Goal: Contribute content

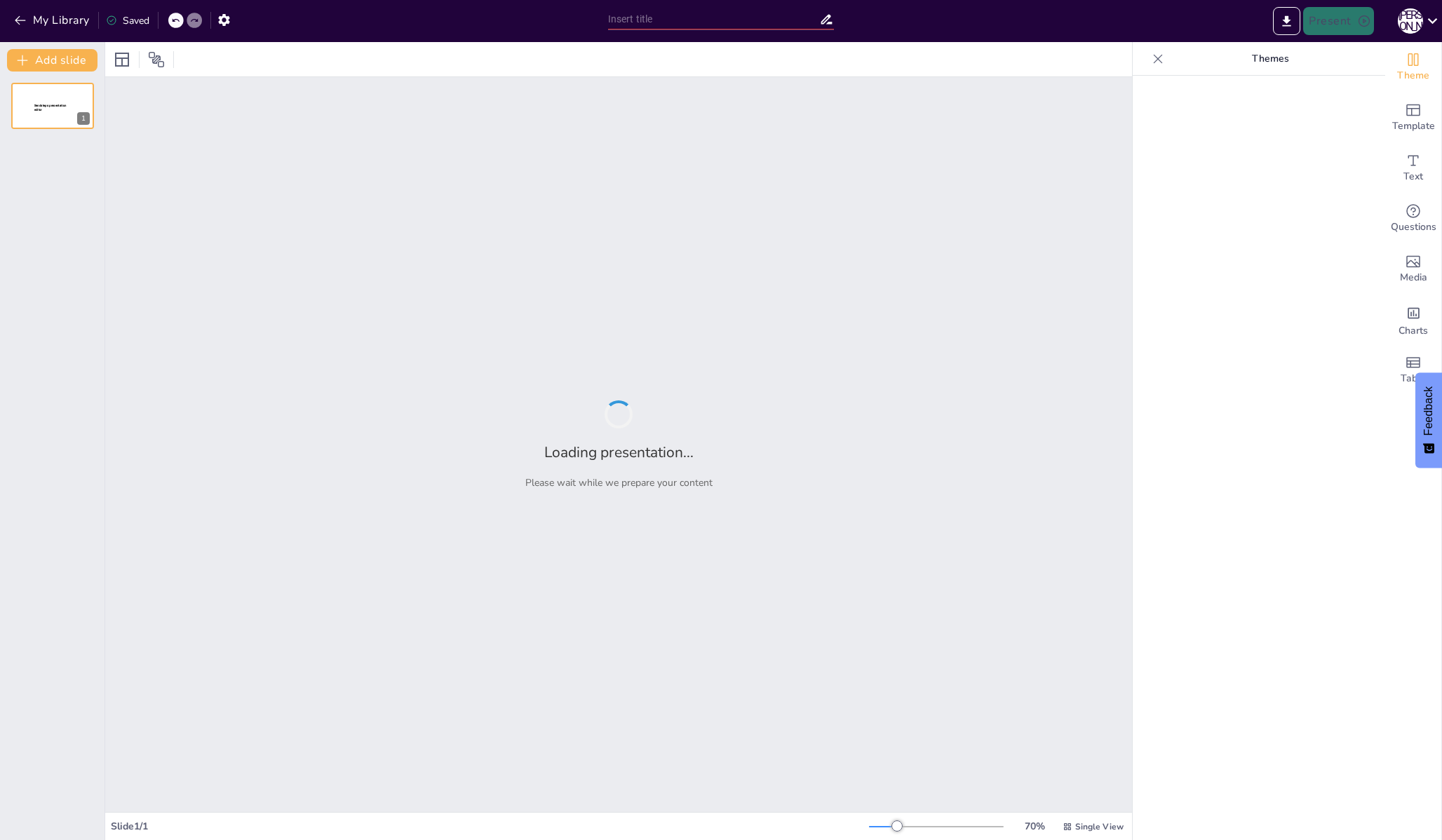
type input "Архитектурные подходы к внедрению BPMS в организациях различного масштаба"
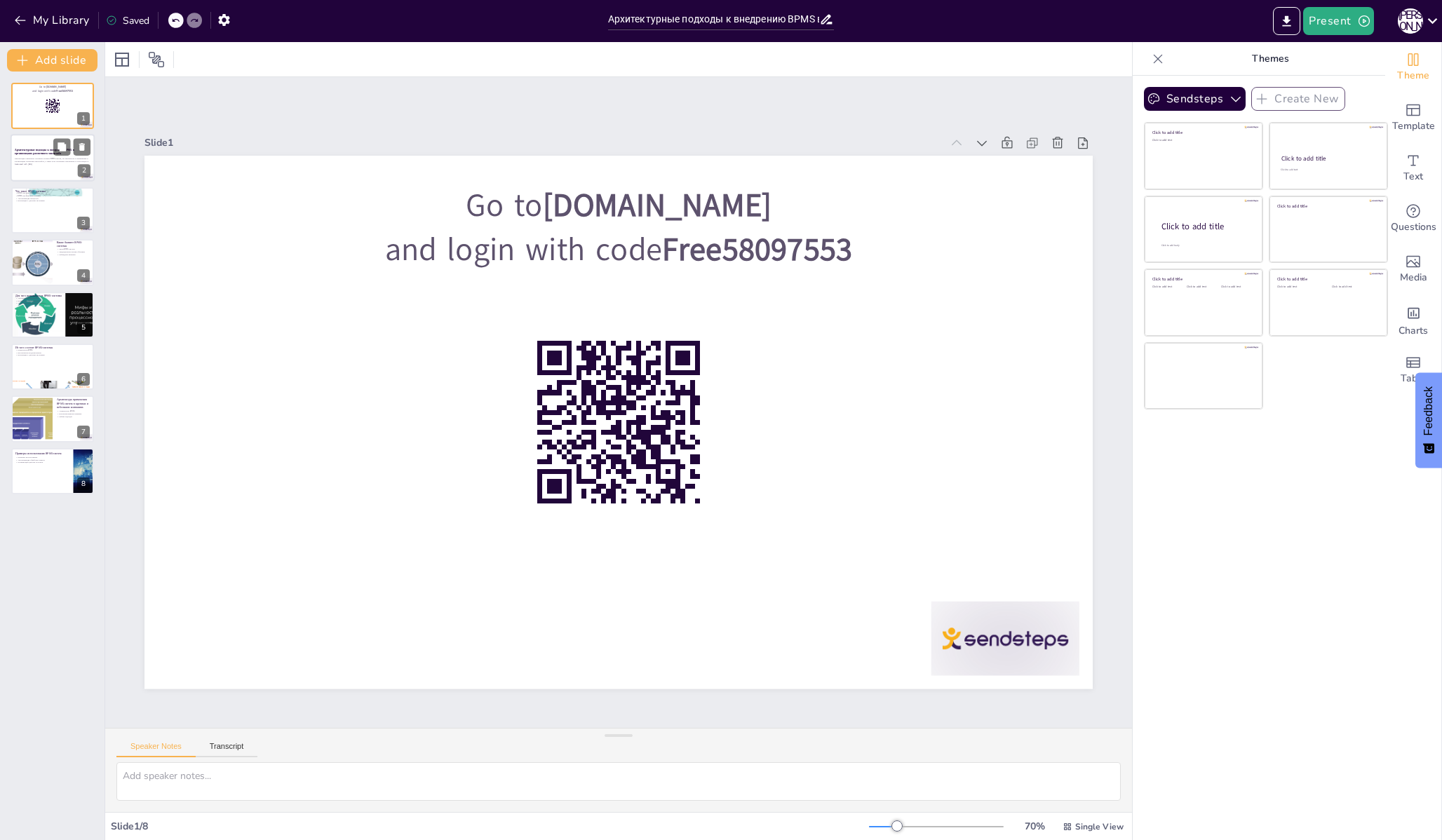
click at [70, 158] on div "Презентация охватывает основные аспекты BPMS-систем, их архитектуру и применени…" at bounding box center [53, 161] width 76 height 12
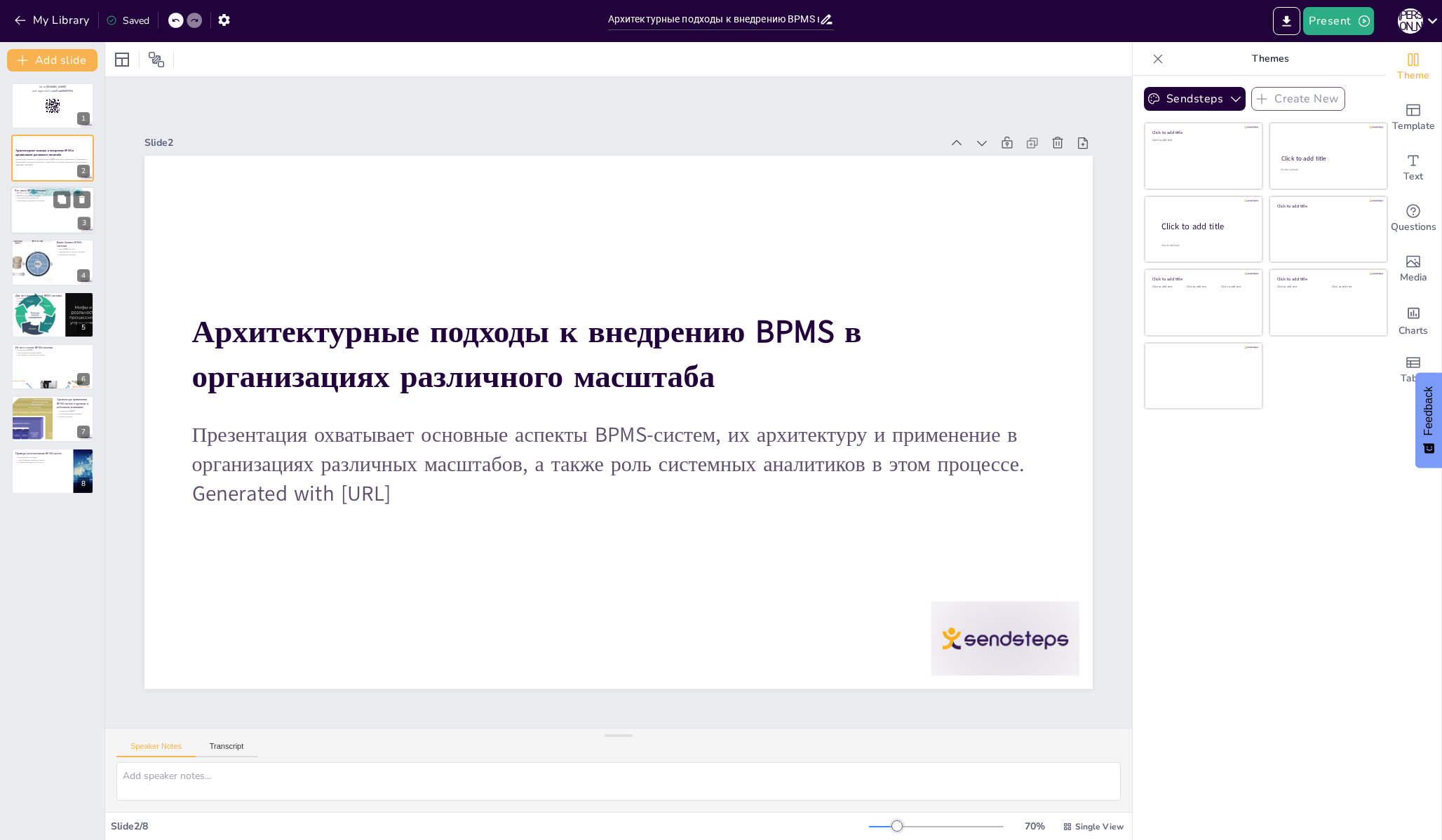
click at [30, 219] on div at bounding box center [52, 210] width 84 height 48
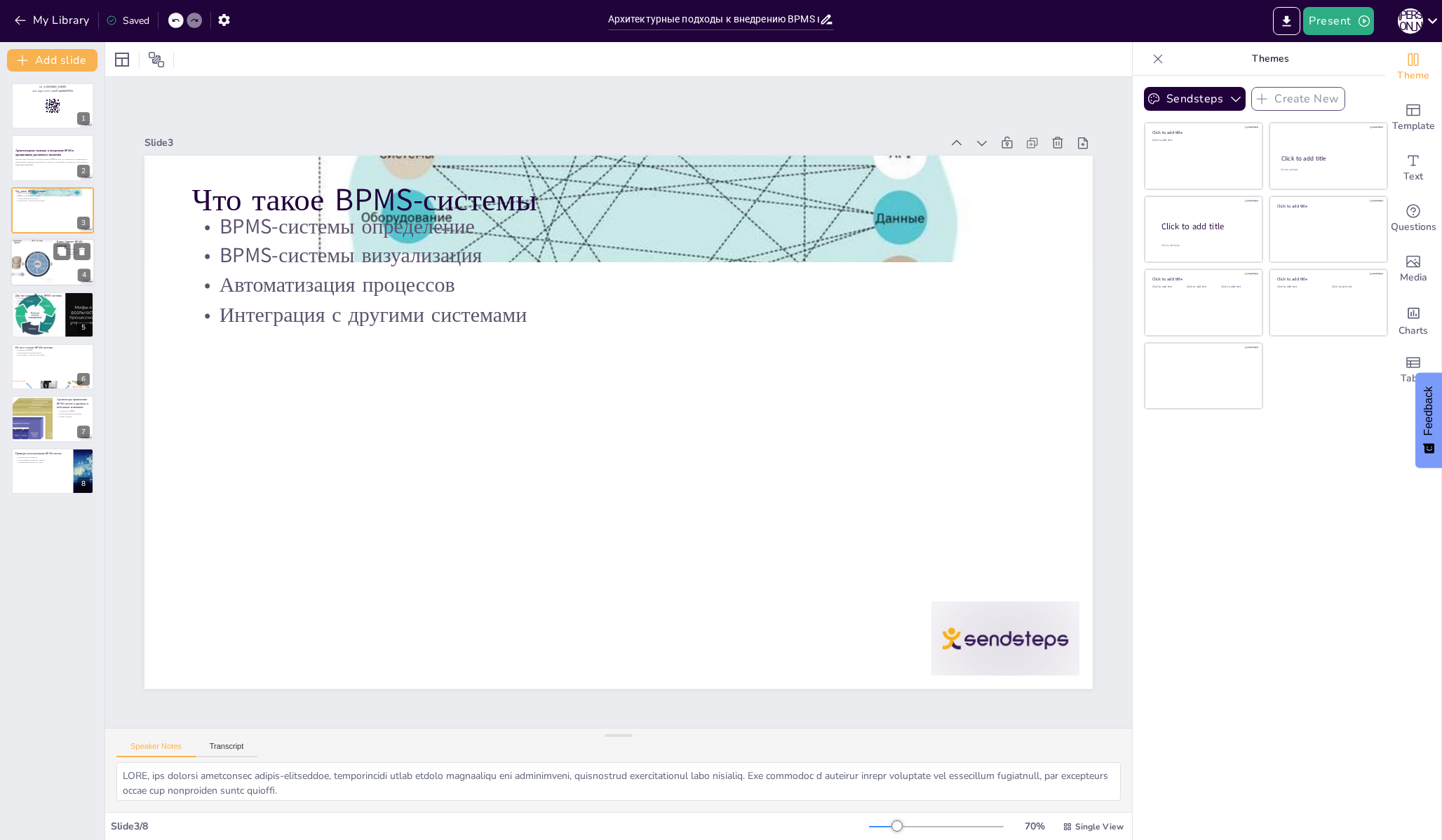
click at [42, 262] on div at bounding box center [31, 262] width 81 height 48
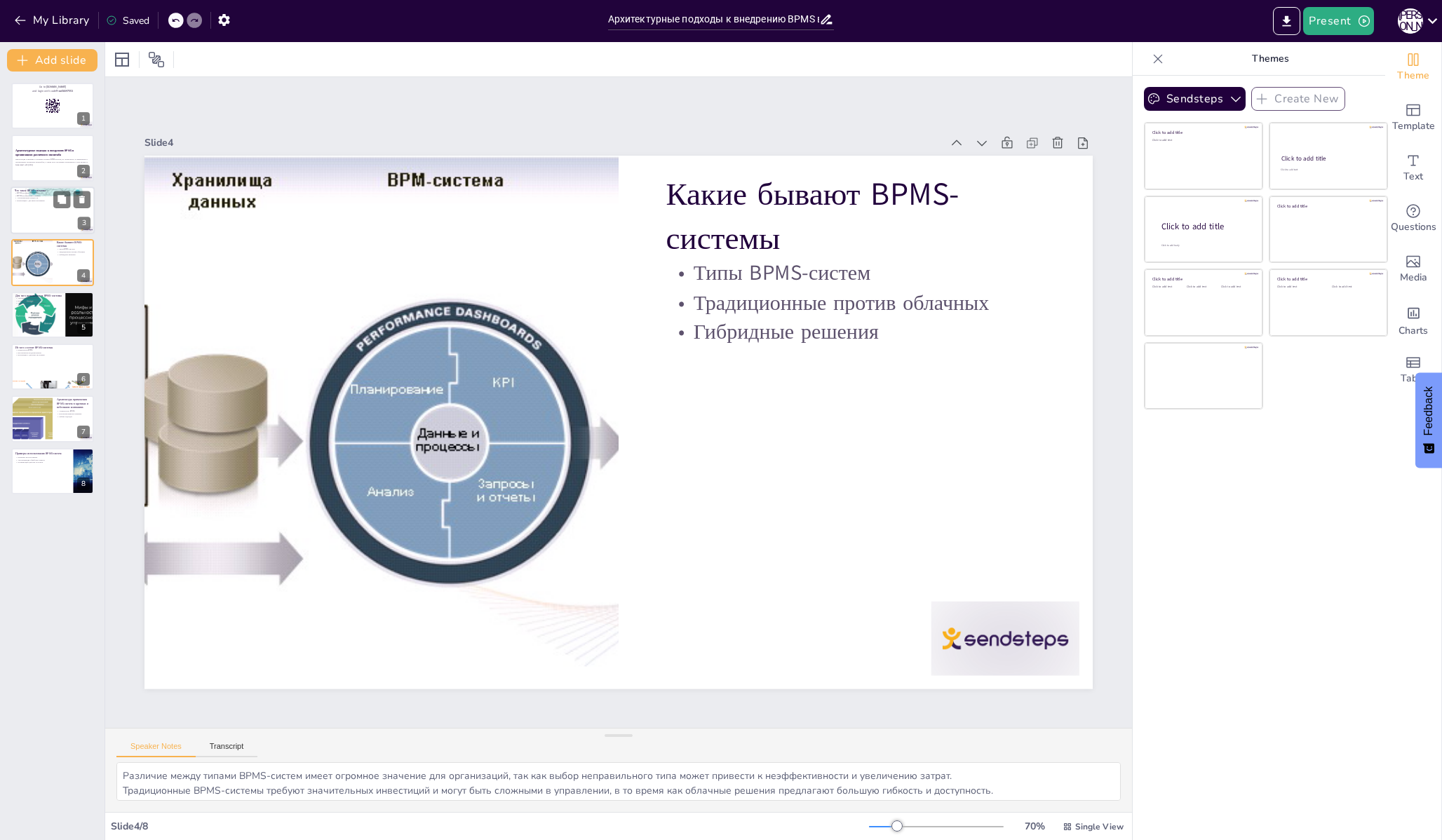
click at [35, 197] on p "Автоматизация процессов" at bounding box center [53, 198] width 76 height 3
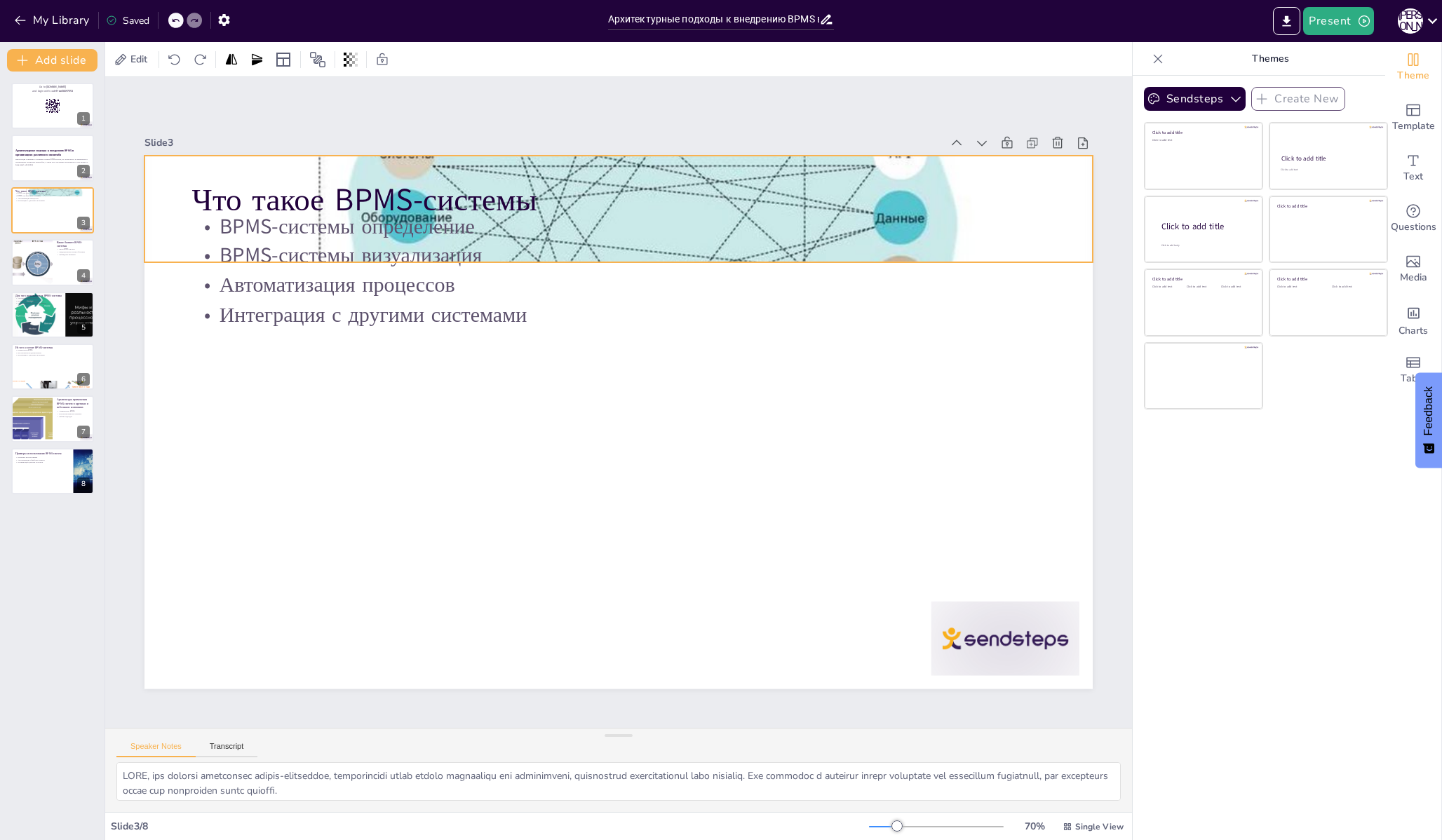
click at [601, 169] on div at bounding box center [678, 217] width 1121 height 968
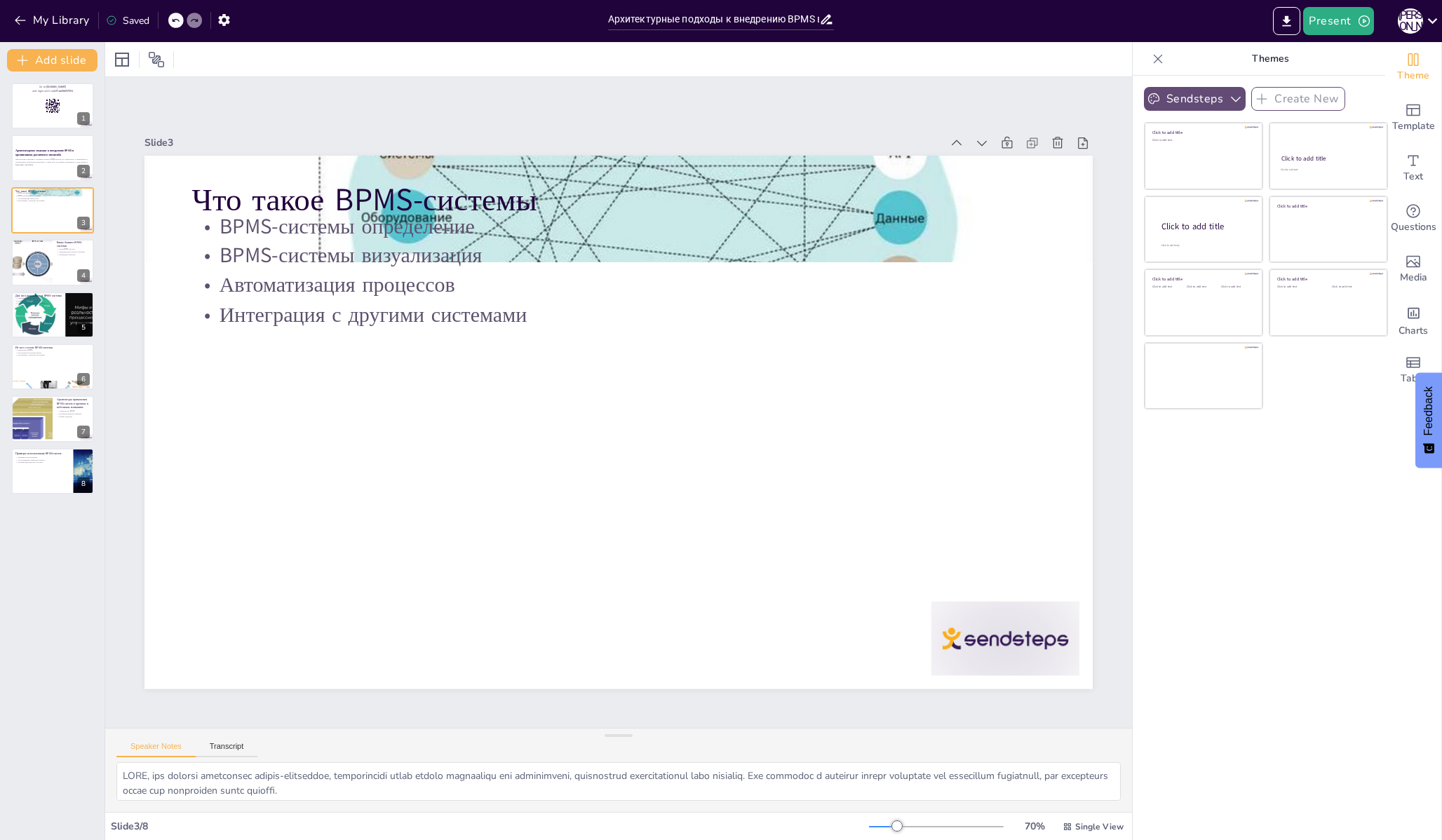
click at [1225, 96] on button "Sendsteps" at bounding box center [1195, 99] width 101 height 24
click at [1215, 244] on div "Nutreco" at bounding box center [1207, 250] width 126 height 28
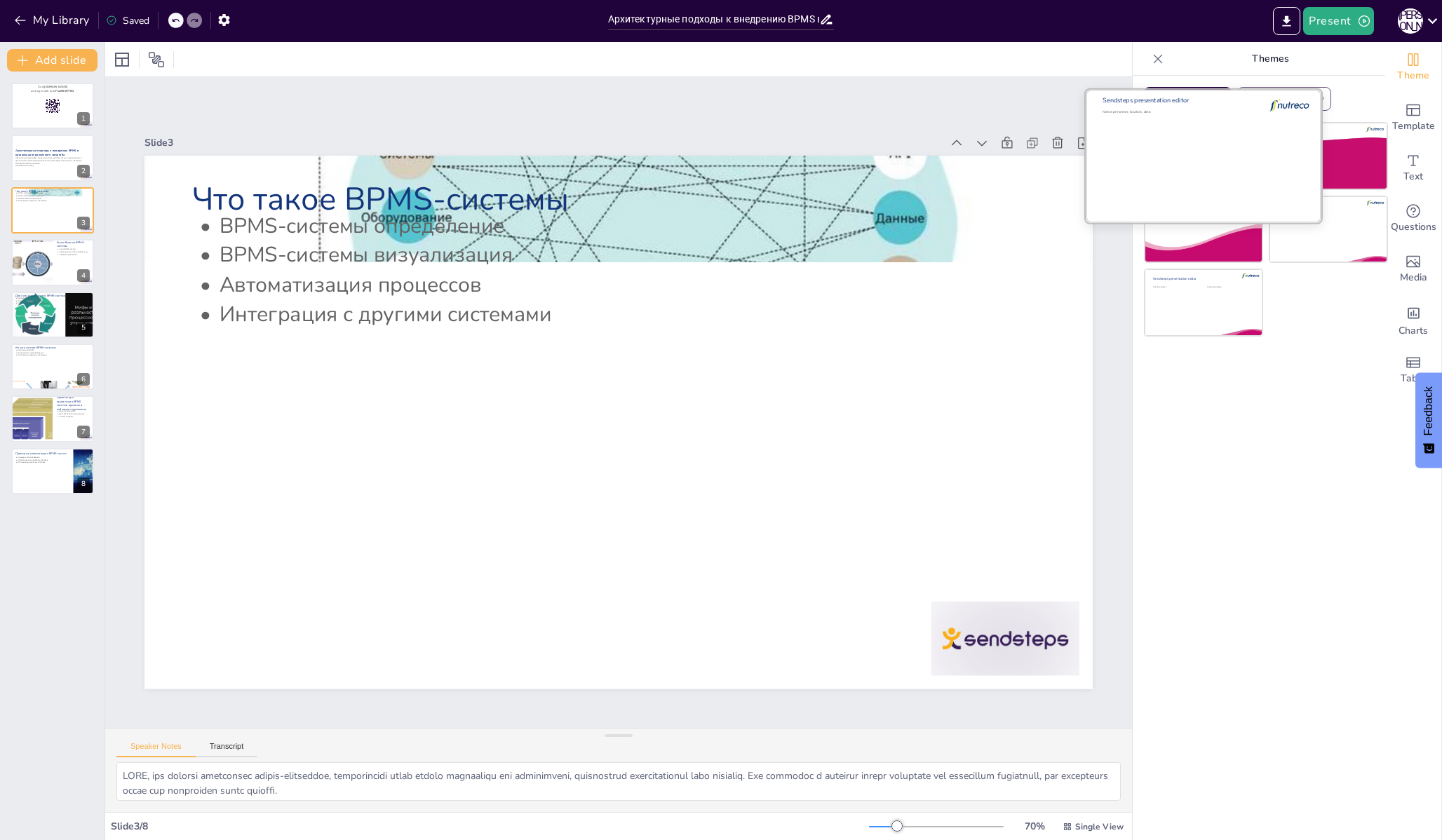
click at [1206, 97] on div "Sendsteps presentation editor" at bounding box center [1177, 100] width 148 height 8
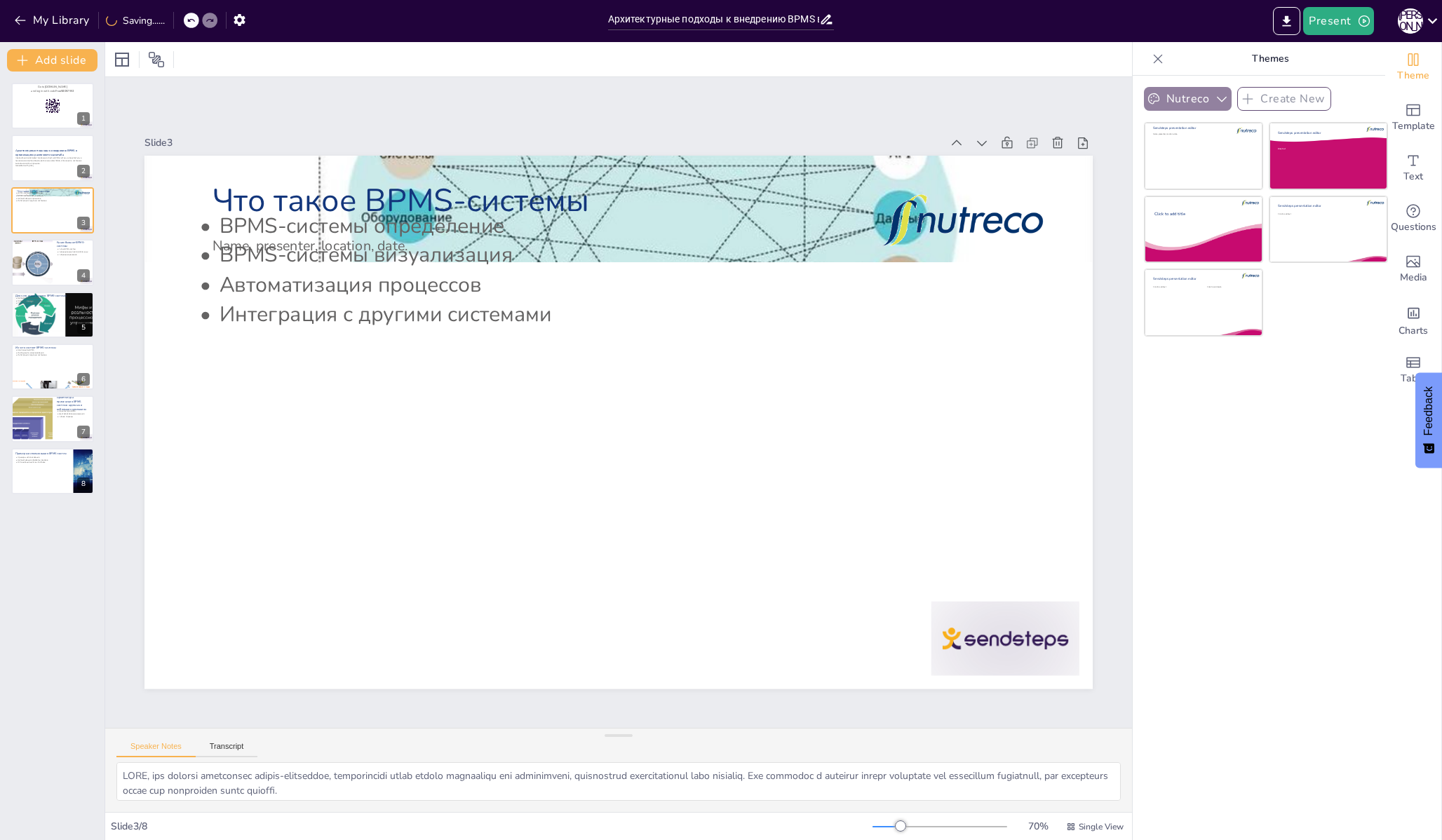
click at [1191, 96] on button "Nutreco" at bounding box center [1188, 99] width 88 height 24
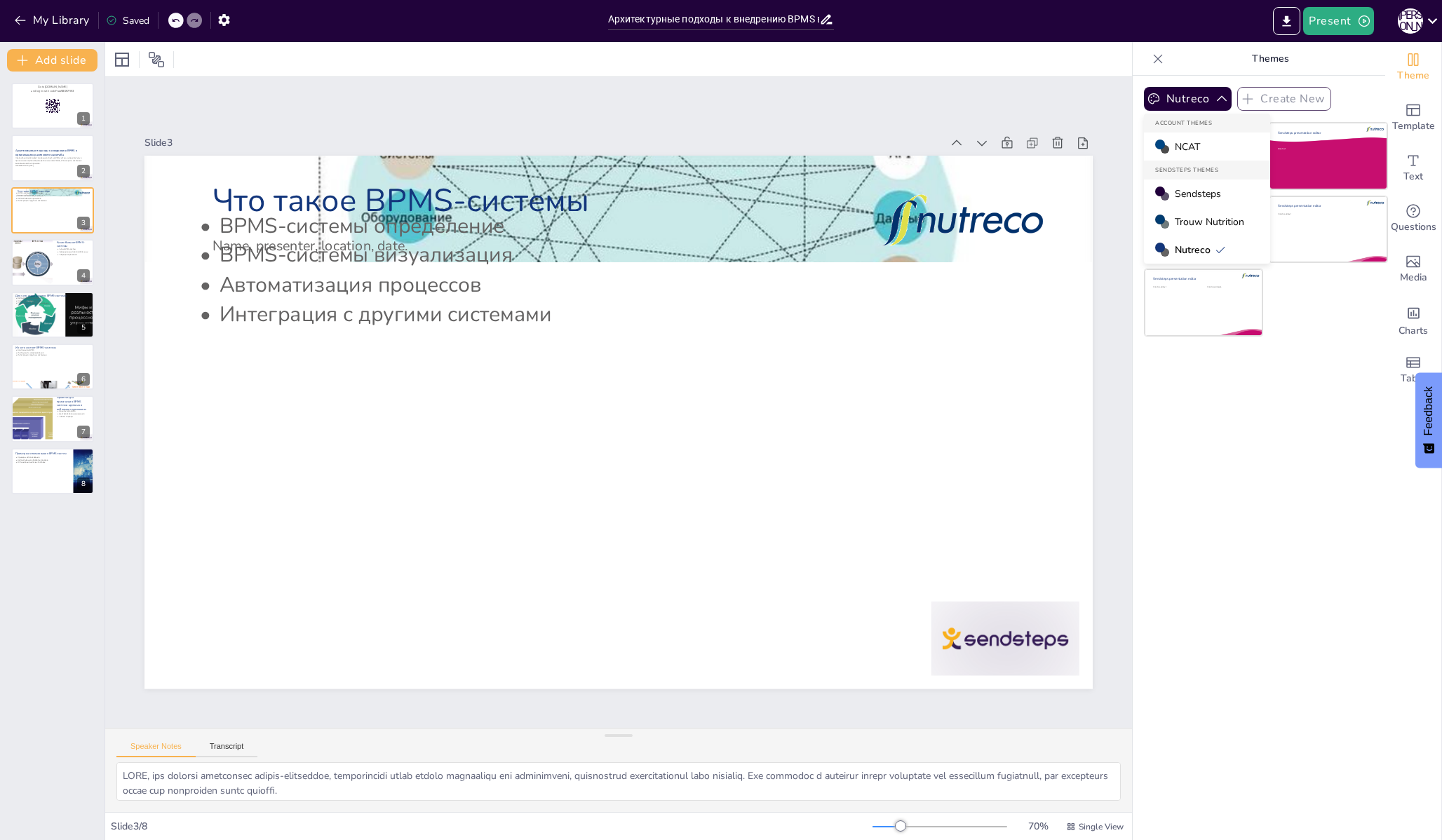
click at [1203, 214] on div "Trouw Nutrition" at bounding box center [1207, 221] width 126 height 28
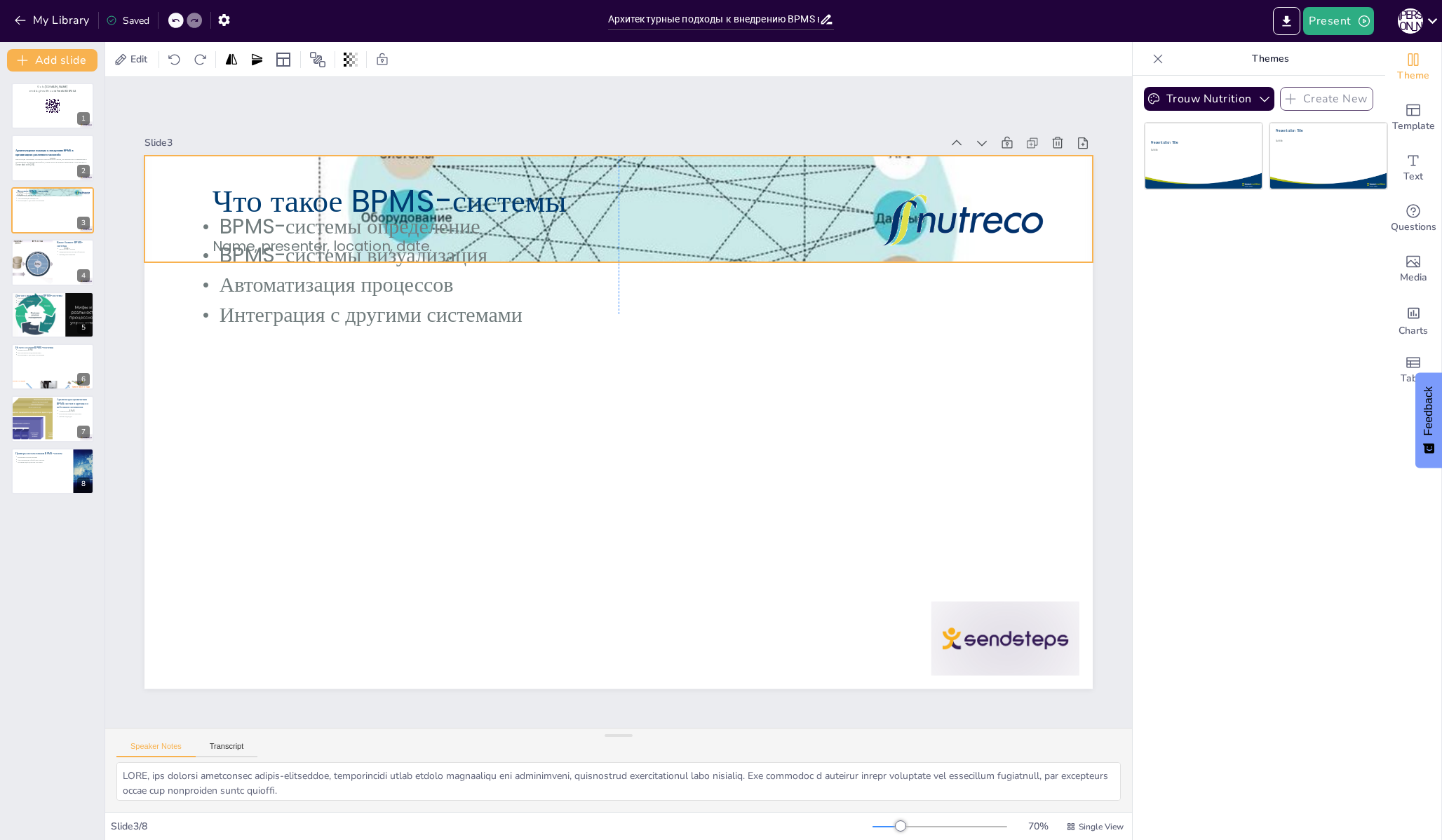
click at [845, 190] on div at bounding box center [639, 210] width 1018 height 806
click at [75, 254] on button at bounding box center [82, 251] width 17 height 17
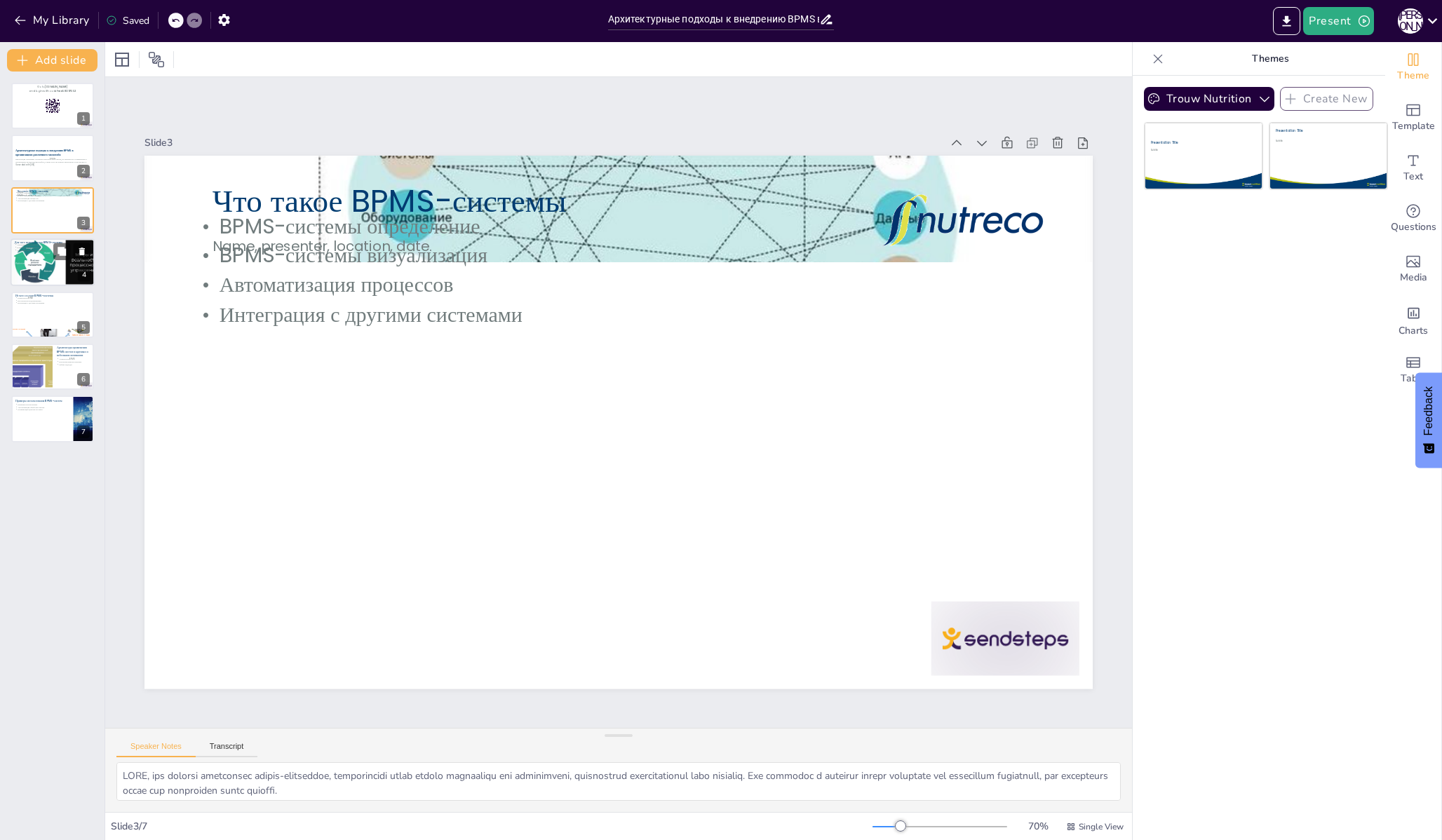
click at [24, 266] on div at bounding box center [53, 262] width 100 height 48
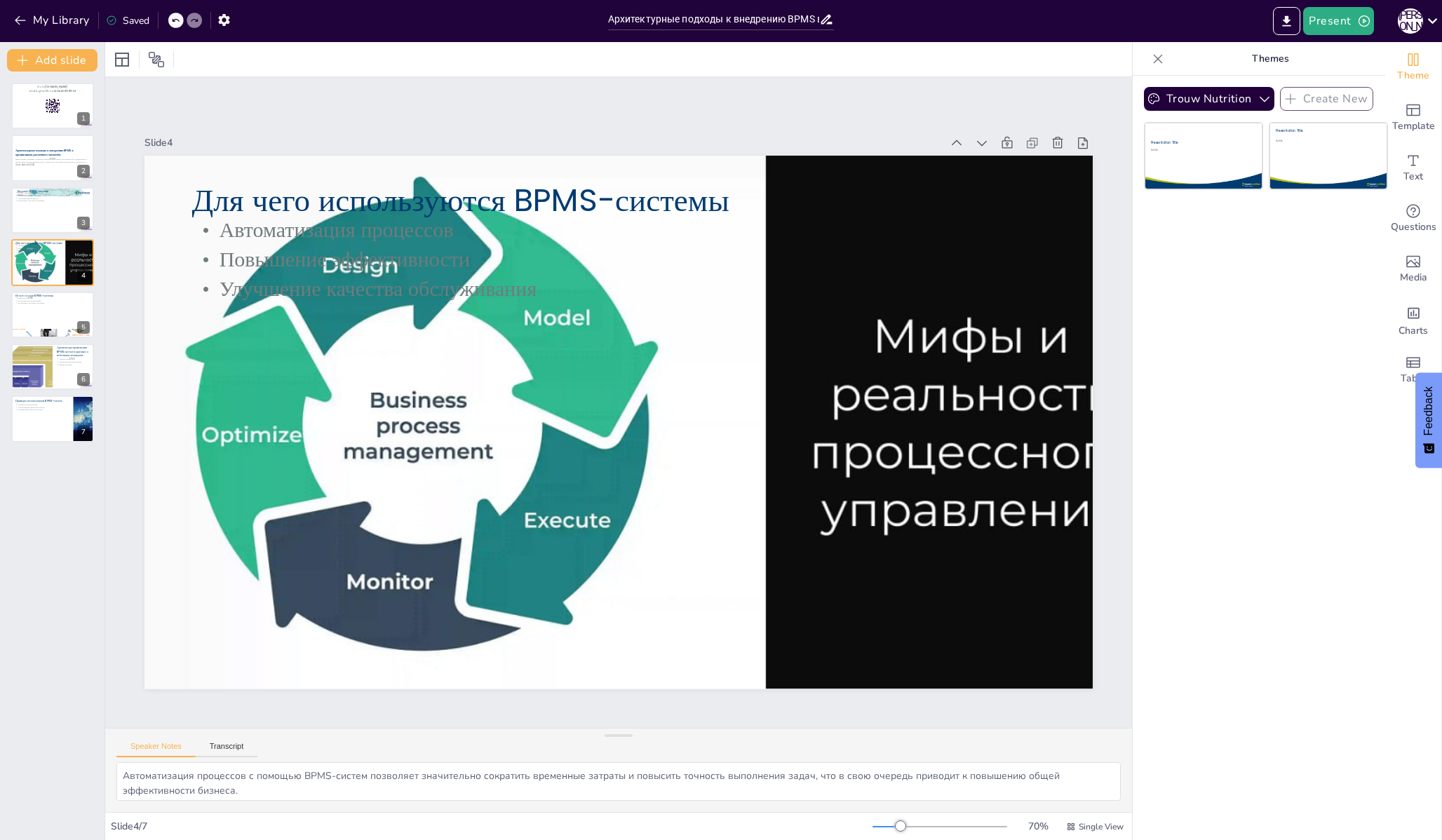
click at [401, 106] on div "Slide 1 Go to [DOMAIN_NAME] and login with code Free58097553 Slide 2 Архитектур…" at bounding box center [618, 402] width 1199 height 1171
click at [56, 307] on button at bounding box center [62, 303] width 17 height 17
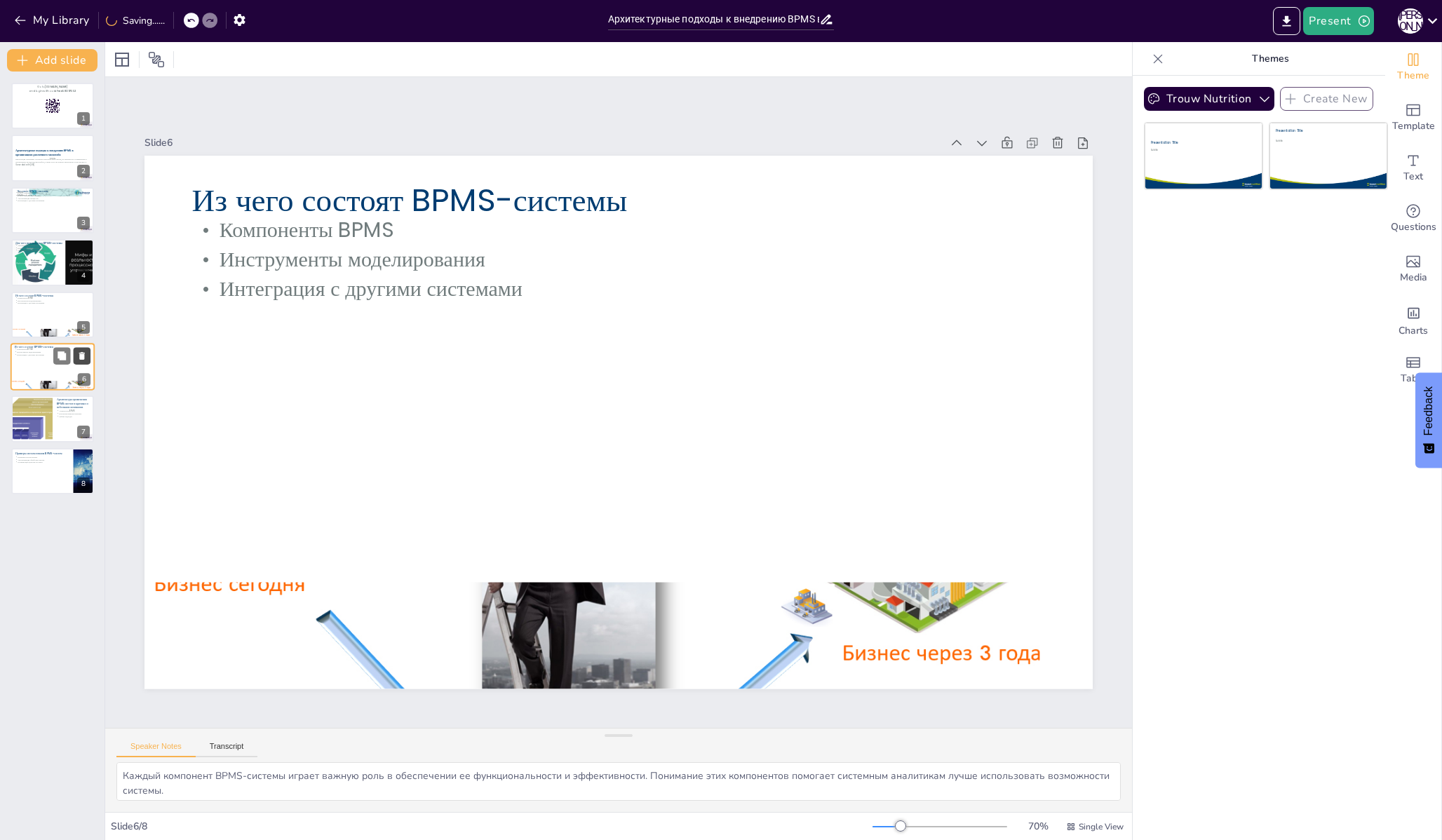
click at [84, 357] on icon at bounding box center [82, 356] width 6 height 7
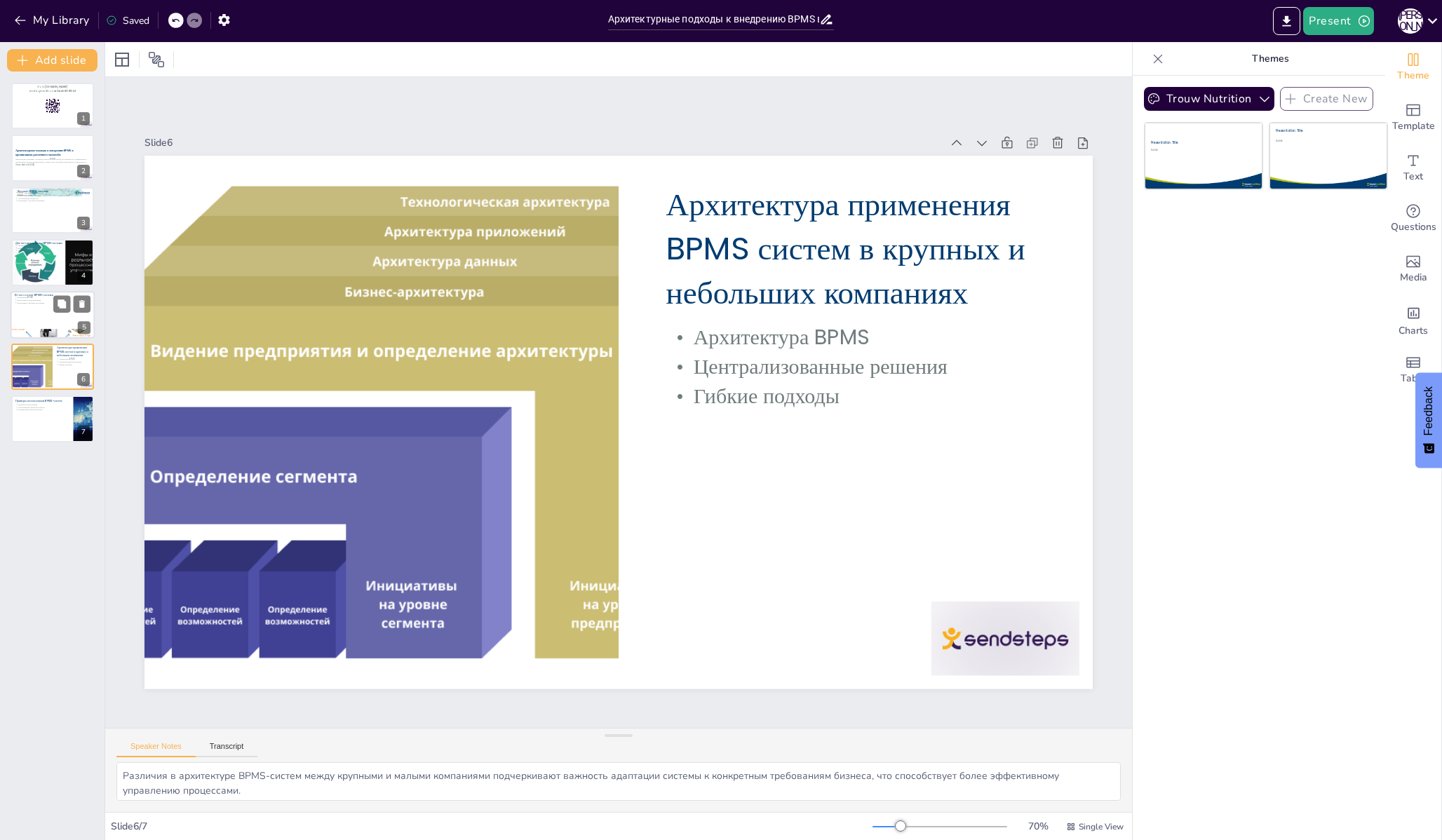
click at [30, 327] on div at bounding box center [52, 315] width 84 height 48
type textarea "Каждый компонент BPMS-системы играет важную роль в обеспечении ее функционально…"
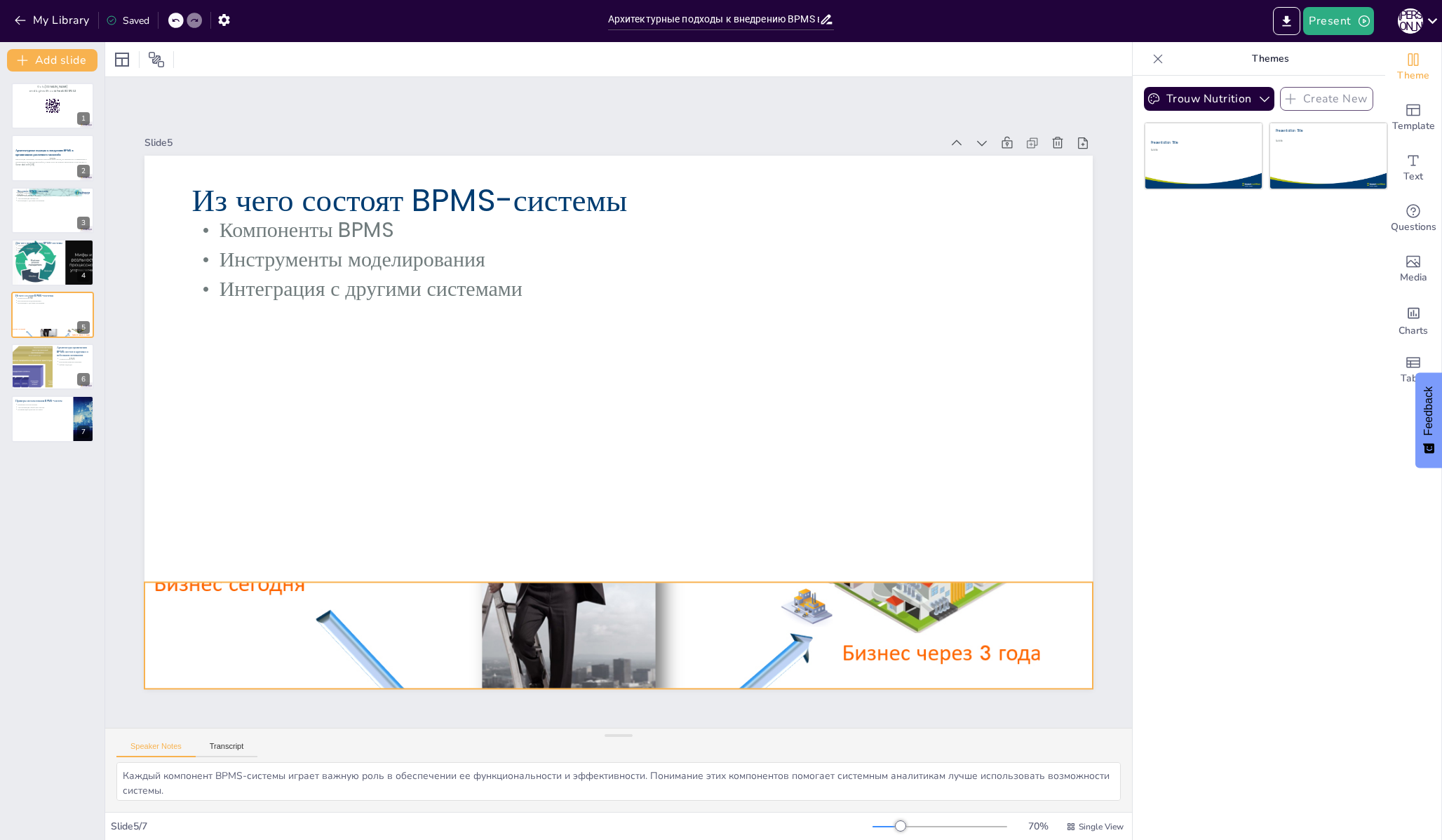
click at [373, 664] on div at bounding box center [594, 634] width 991 height 564
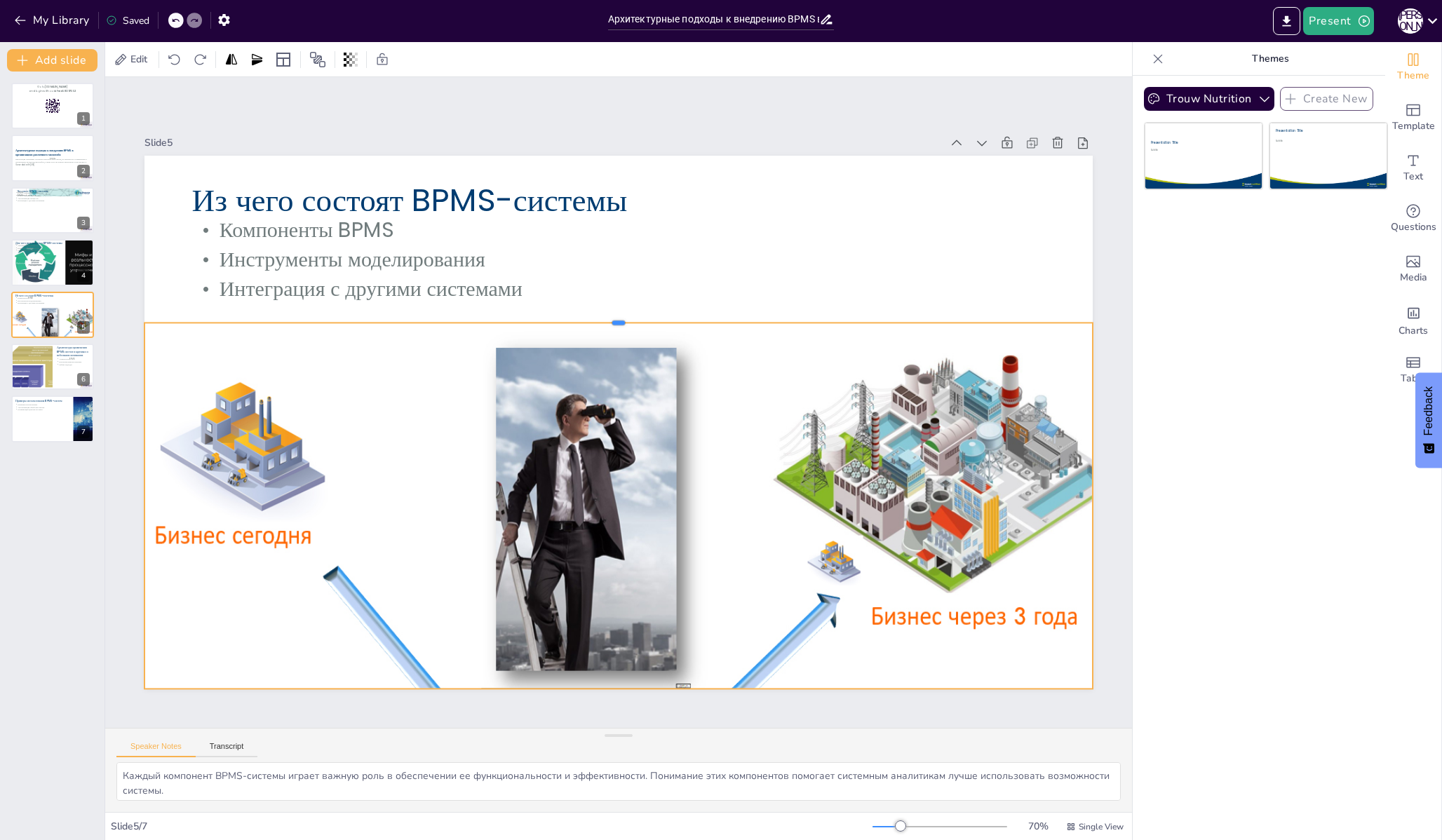
drag, startPoint x: 621, startPoint y: 581, endPoint x: 594, endPoint y: 321, distance: 261.4
click at [594, 321] on div at bounding box center [669, 332] width 774 height 566
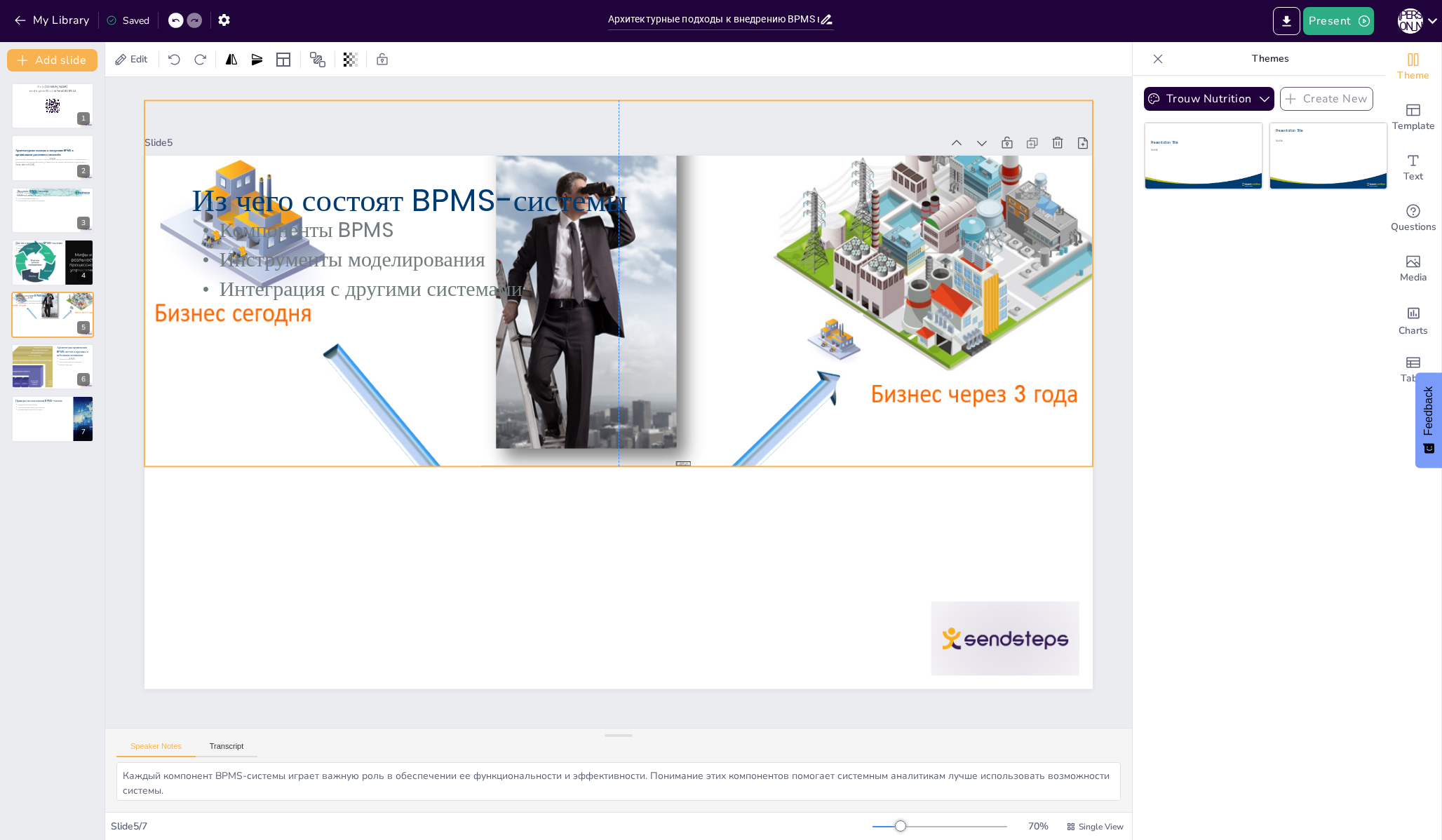
drag, startPoint x: 586, startPoint y: 455, endPoint x: 586, endPoint y: 232, distance: 223.0
click at [586, 206] on div "Из чего состоят BPMS-системы Компоненты BPMS Инструменты моделирования Интеграц…" at bounding box center [644, 156] width 944 height 99
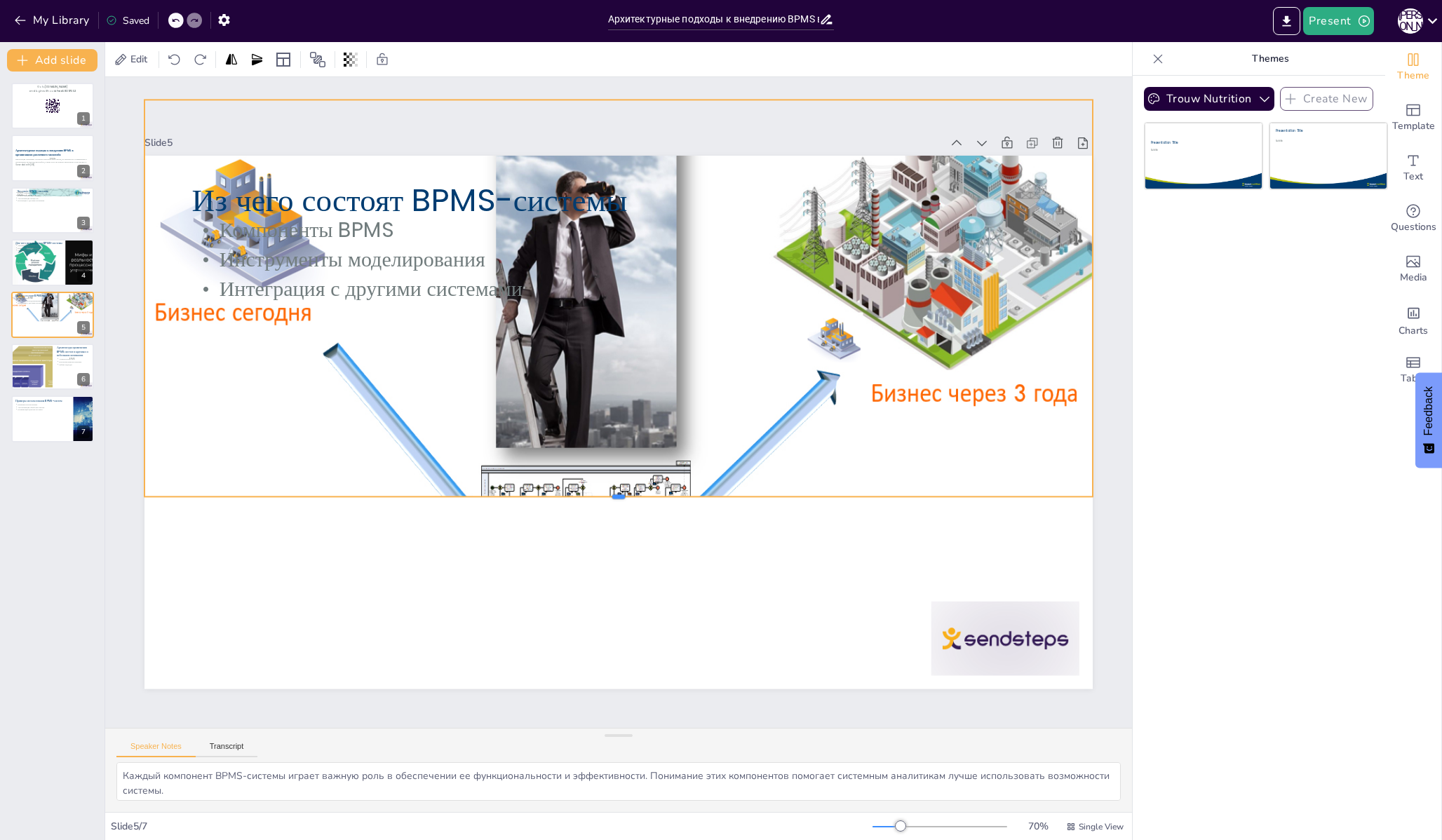
drag, startPoint x: 618, startPoint y: 468, endPoint x: 614, endPoint y: 632, distance: 164.0
click at [614, 556] on div at bounding box center [608, 502] width 944 height 111
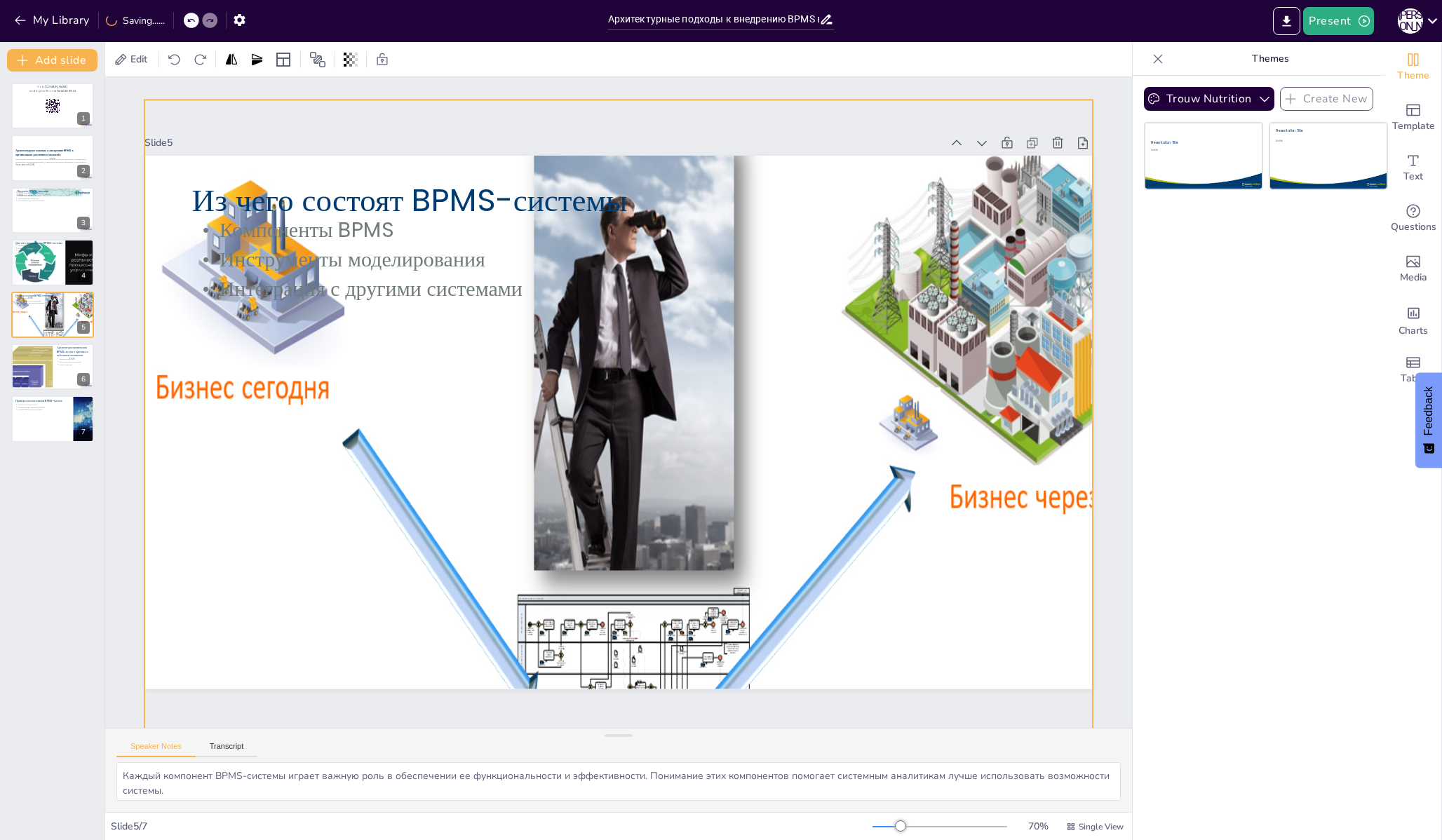
drag, startPoint x: 616, startPoint y: 632, endPoint x: 669, endPoint y: 839, distance: 213.7
click at [670, 839] on div "Edit Slide 1 Go to [DOMAIN_NAME] and login with code Free58097553 Slide 2 Архит…" at bounding box center [618, 441] width 1026 height 798
